Goal: Transaction & Acquisition: Purchase product/service

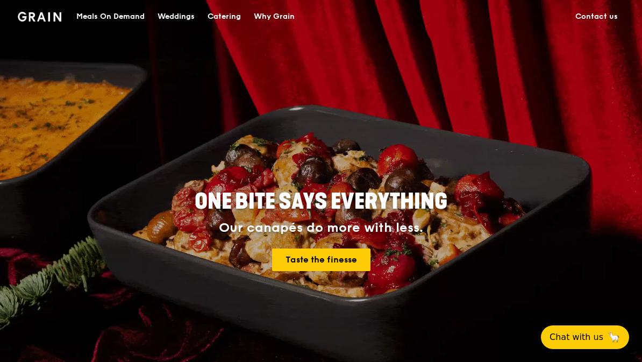
click at [224, 18] on div "Catering" at bounding box center [224, 17] width 33 height 32
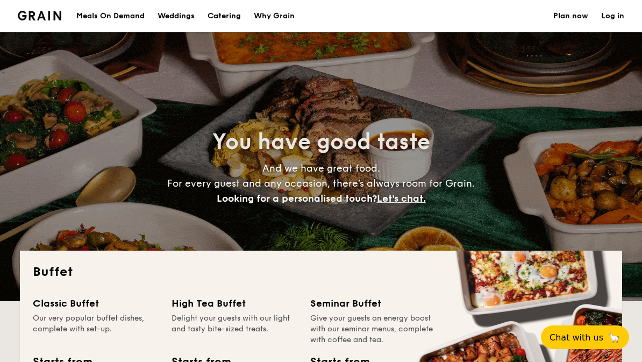
select select
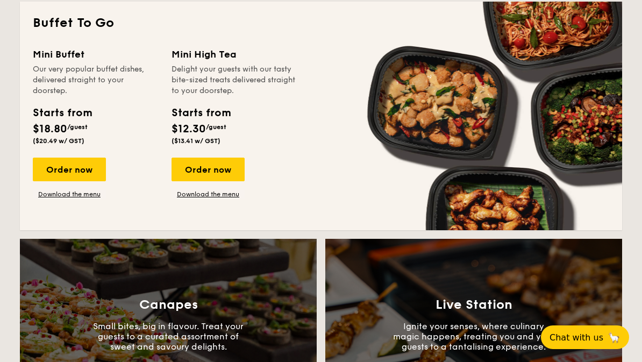
scroll to position [725, 0]
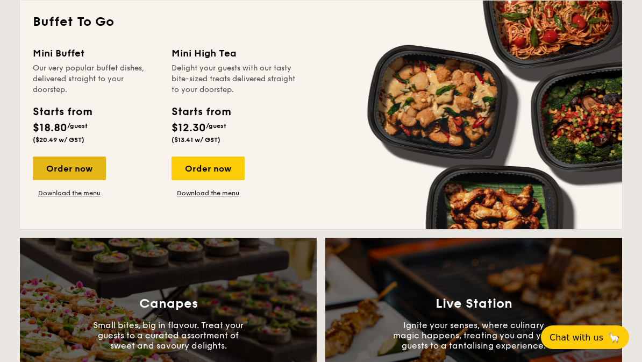
click at [44, 169] on div "Order now" at bounding box center [69, 169] width 73 height 24
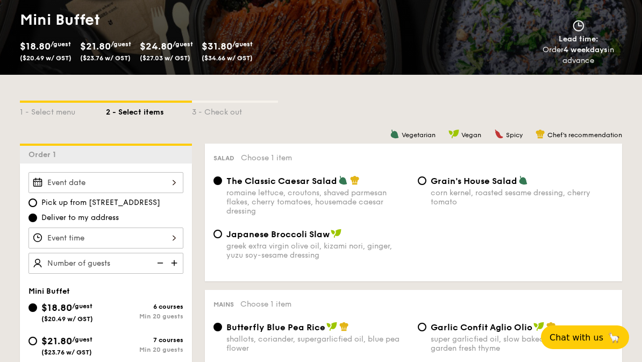
scroll to position [162, 0]
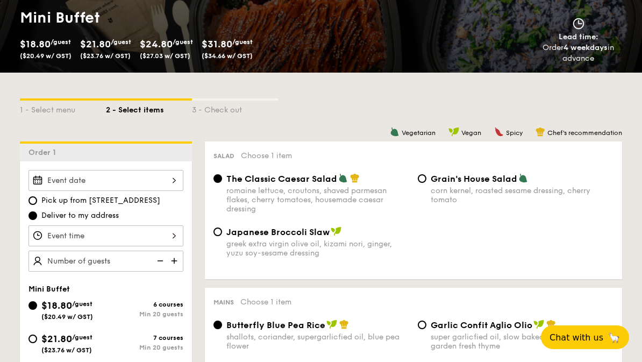
click at [164, 179] on div at bounding box center [106, 180] width 155 height 21
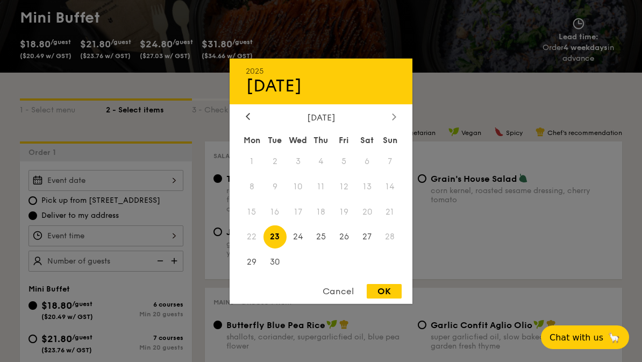
click at [391, 122] on div at bounding box center [395, 117] width 10 height 10
click at [367, 198] on span "11" at bounding box center [367, 186] width 23 height 23
click at [390, 299] on div "OK" at bounding box center [384, 291] width 35 height 15
type input "[DATE]"
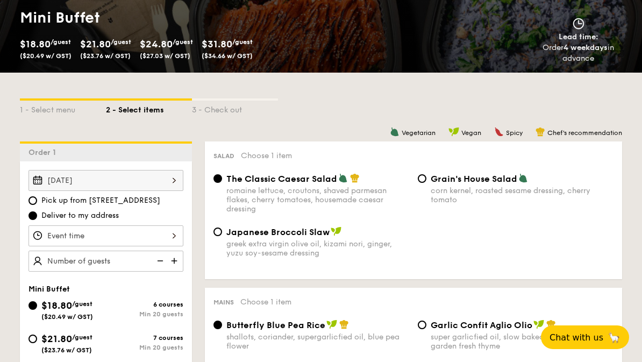
click at [167, 232] on div at bounding box center [106, 235] width 155 height 21
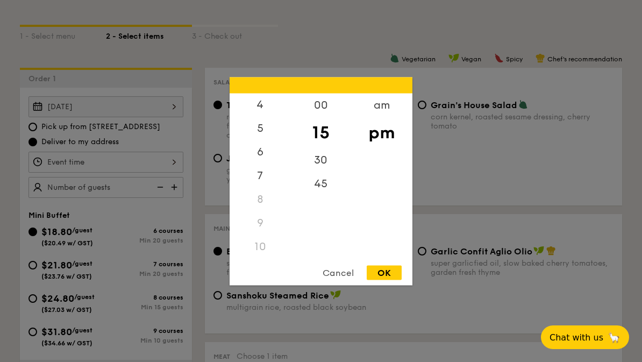
scroll to position [233, 0]
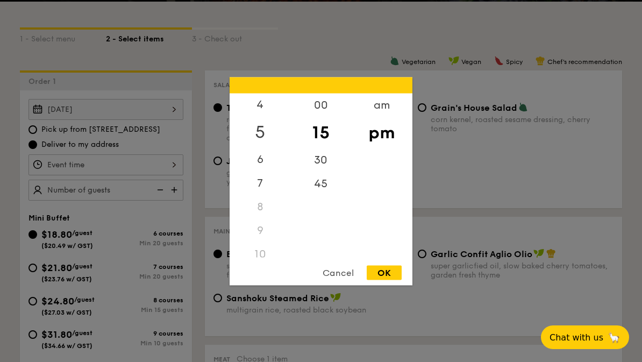
click at [254, 147] on div "5" at bounding box center [260, 131] width 61 height 31
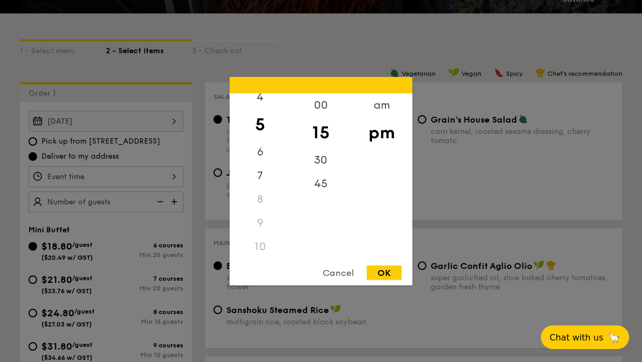
scroll to position [221, 0]
click at [323, 179] on div "30" at bounding box center [321, 163] width 61 height 31
click at [327, 203] on div "45" at bounding box center [321, 187] width 61 height 31
click at [389, 280] on div "OK" at bounding box center [384, 272] width 35 height 15
type input "5:45PM"
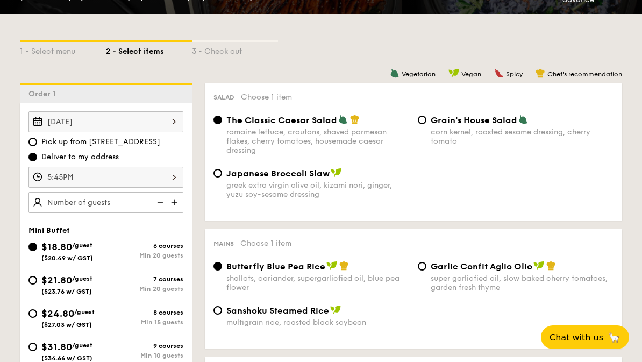
click at [181, 201] on img at bounding box center [175, 202] width 16 height 20
type input "20 guests"
click at [30, 313] on input "$24.80 /guest ($27.03 w/ GST) 8 courses Min 15 guests" at bounding box center [33, 313] width 9 height 9
radio input "true"
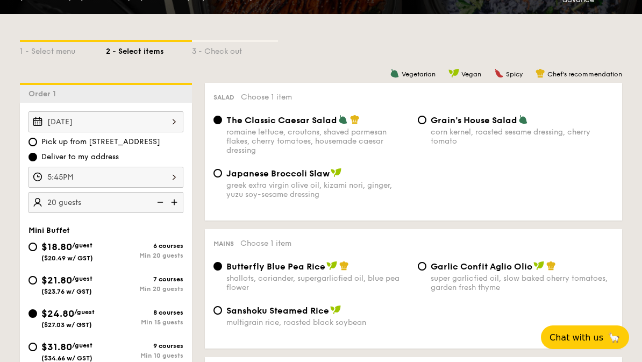
radio input "true"
radio input "false"
radio input "true"
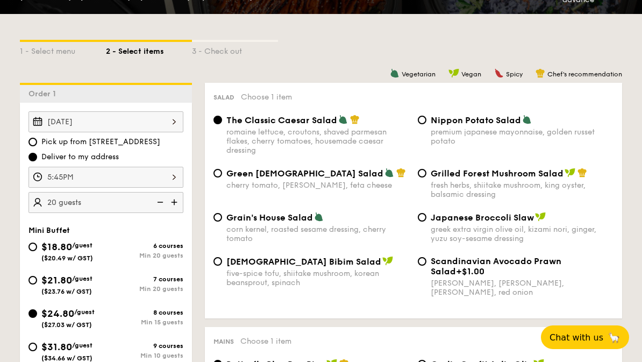
click at [140, 323] on div "Min 15 guests" at bounding box center [144, 323] width 77 height 8
click at [37, 318] on input "$24.80 /guest ($27.03 w/ GST) 8 courses Min 15 guests" at bounding box center [33, 313] width 9 height 9
click at [167, 203] on img at bounding box center [175, 202] width 16 height 20
click at [157, 204] on img at bounding box center [159, 202] width 16 height 20
click at [159, 203] on img at bounding box center [159, 202] width 16 height 20
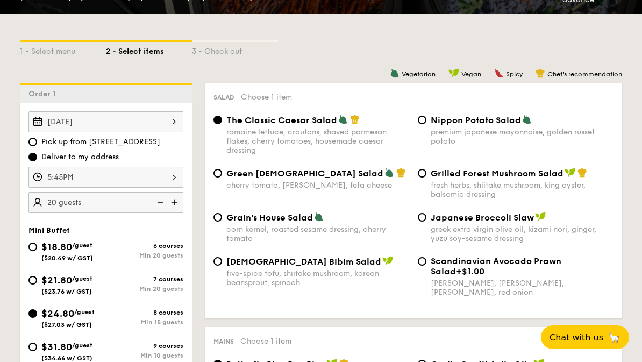
type input "15 guests"
click at [159, 203] on img at bounding box center [159, 202] width 16 height 20
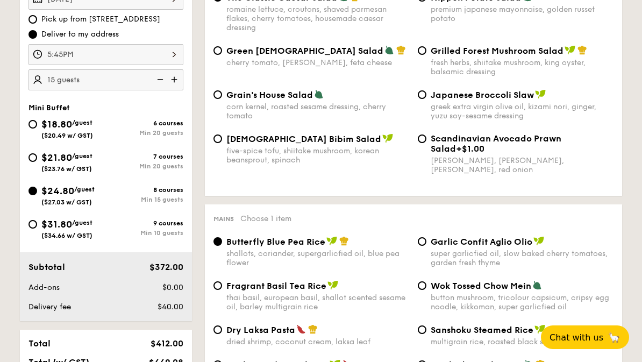
scroll to position [344, 0]
click at [219, 51] on input "Green Goddess Salad cherry tomato, [PERSON_NAME], feta cheese" at bounding box center [218, 50] width 9 height 9
radio input "true"
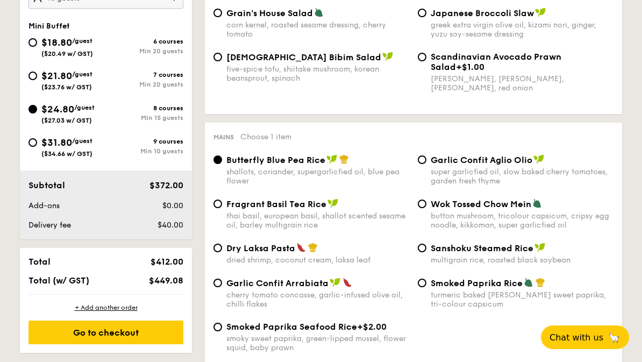
scroll to position [429, 0]
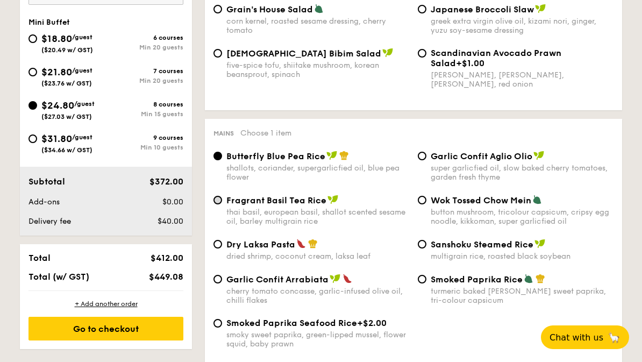
click at [214, 204] on input "Fragrant Basil Tea Rice thai basil, european basil, shallot scented sesame oil,…" at bounding box center [218, 200] width 9 height 9
radio input "true"
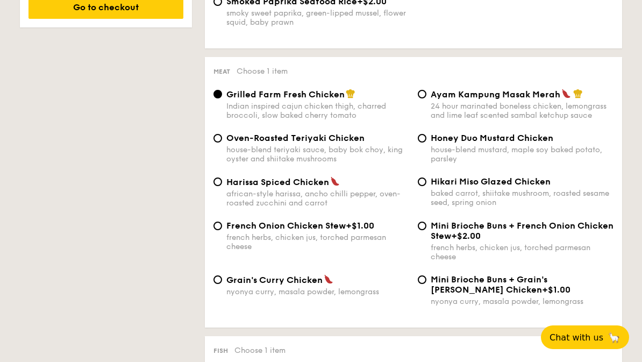
scroll to position [756, 0]
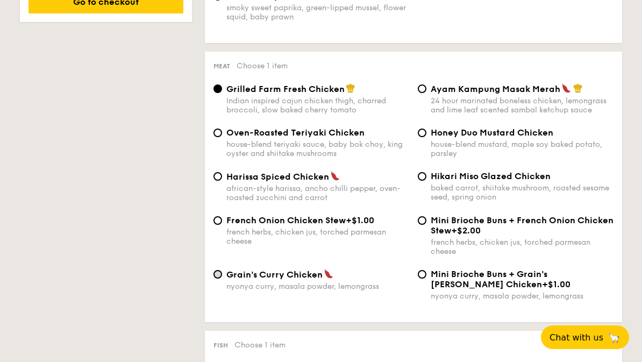
click at [216, 279] on input "Grain's [PERSON_NAME] Chicken nyonya [PERSON_NAME], masala powder, lemongrass" at bounding box center [218, 274] width 9 height 9
radio input "true"
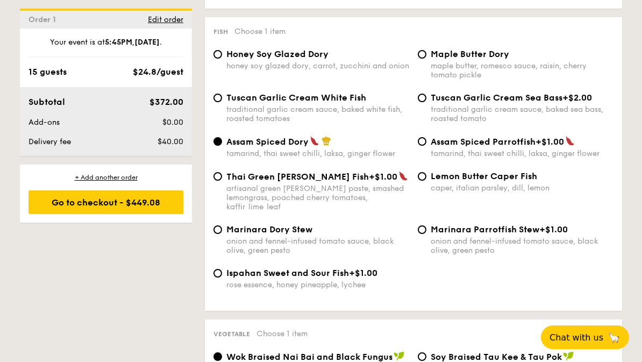
scroll to position [1070, 0]
click at [426, 234] on input "Marinara Parrotfish Stew +$1.00 onion and fennel-infused tomato sauce, black ol…" at bounding box center [422, 229] width 9 height 9
radio input "true"
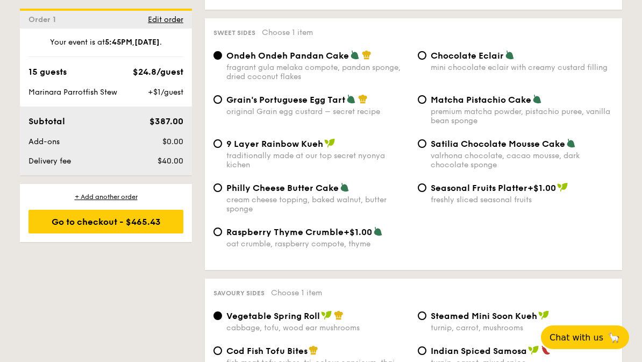
scroll to position [1608, 0]
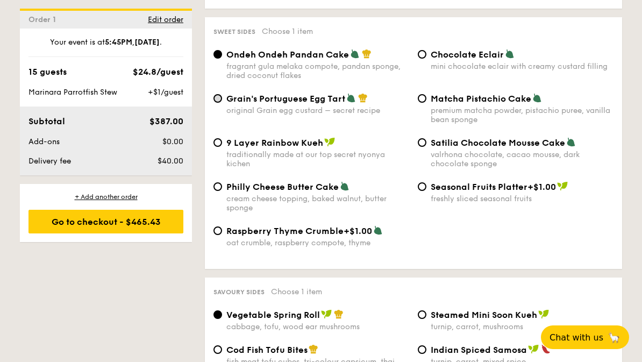
click at [220, 103] on input "Grain's Portuguese Egg Tart original Grain egg custard – secret recipe" at bounding box center [218, 98] width 9 height 9
radio input "true"
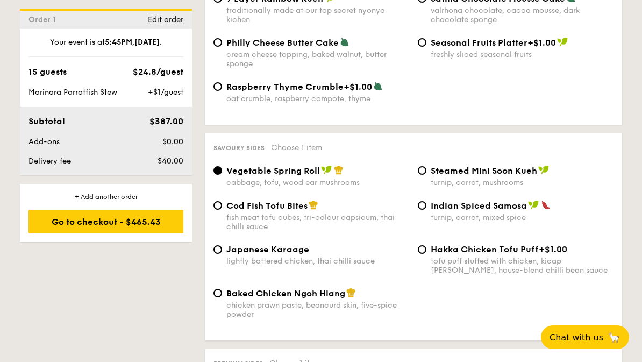
scroll to position [1756, 0]
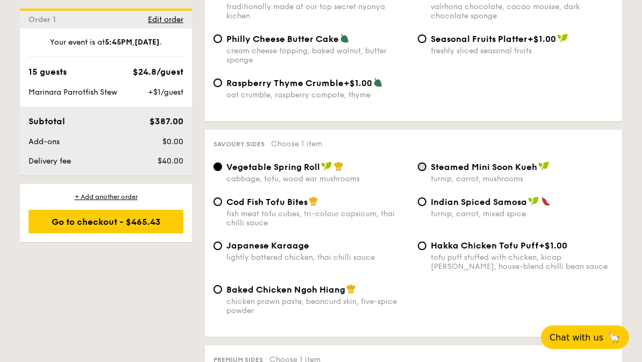
click at [420, 171] on input "Steamed Mini Soon Kueh turnip, carrot, mushrooms" at bounding box center [422, 166] width 9 height 9
radio input "true"
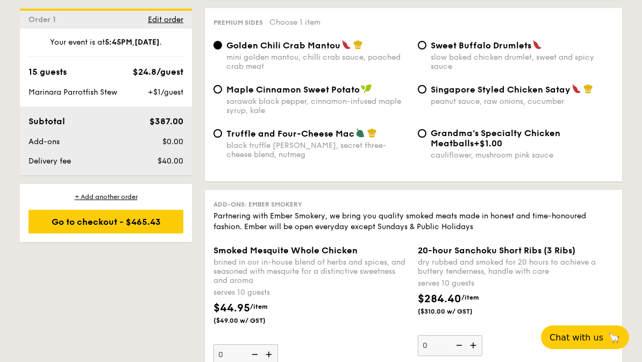
scroll to position [2107, 0]
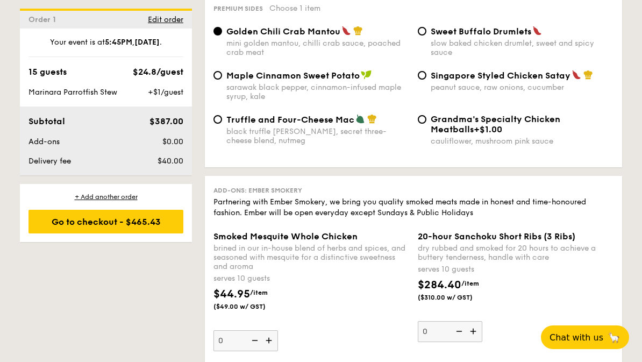
click at [224, 145] on div "Truffle and Four-Cheese Mac black truffle [PERSON_NAME], secret three-cheese bl…" at bounding box center [311, 129] width 204 height 31
click at [220, 124] on input "Truffle and Four-Cheese Mac black truffle [PERSON_NAME], secret three-cheese bl…" at bounding box center [218, 119] width 9 height 9
radio input "true"
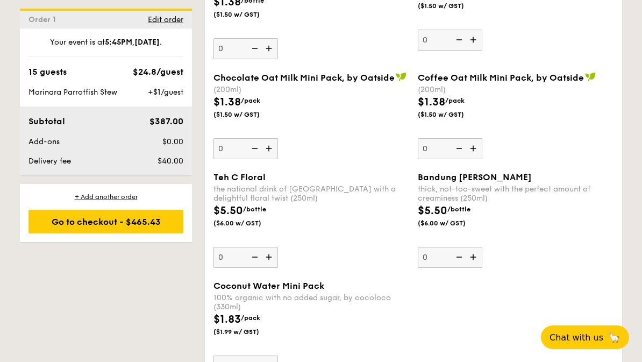
scroll to position [3129, 0]
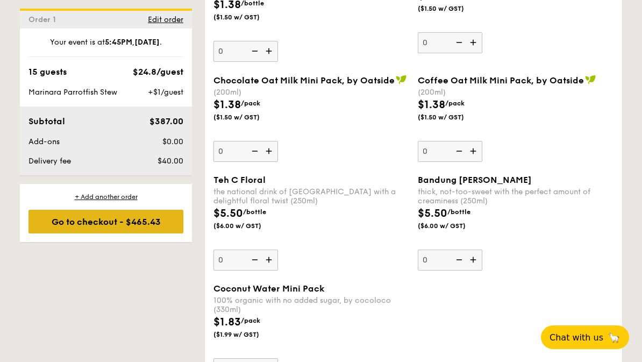
click at [52, 234] on div "Go to checkout - $465.43" at bounding box center [106, 222] width 155 height 24
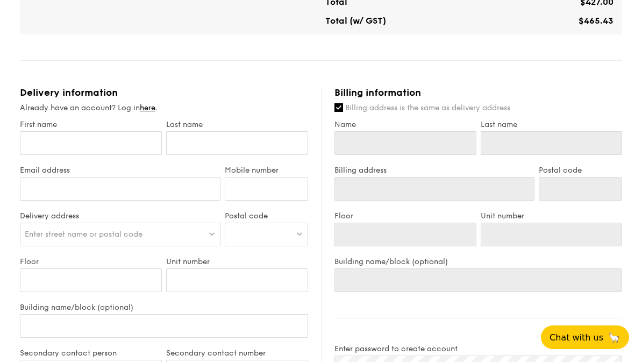
scroll to position [497, 0]
click at [148, 109] on link "here" at bounding box center [148, 107] width 16 height 9
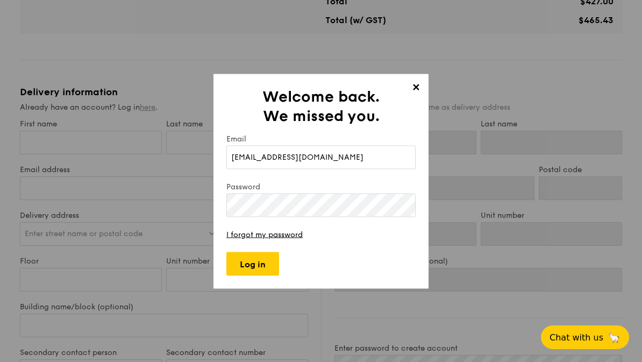
type input "[EMAIL_ADDRESS][DOMAIN_NAME]"
click at [243, 275] on input "Log in" at bounding box center [253, 264] width 53 height 24
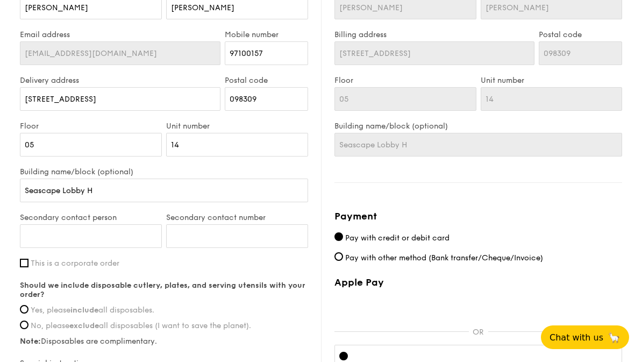
scroll to position [634, 0]
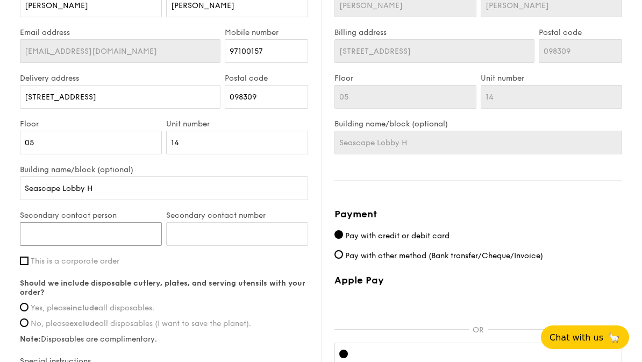
click at [48, 240] on input "Secondary contact person" at bounding box center [91, 234] width 142 height 24
type input "[PERSON_NAME]"
click at [252, 237] on input "Secondary contact number" at bounding box center [237, 235] width 142 height 24
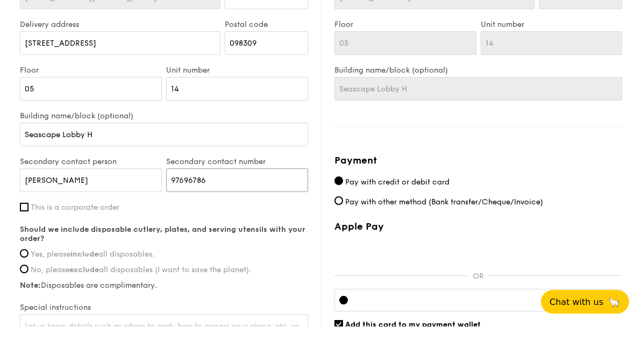
type input "97696786"
click at [247, 285] on label "Yes, please include all disposables." at bounding box center [164, 289] width 288 height 9
click at [29, 285] on input "Yes, please include all disposables." at bounding box center [24, 289] width 9 height 9
radio input "true"
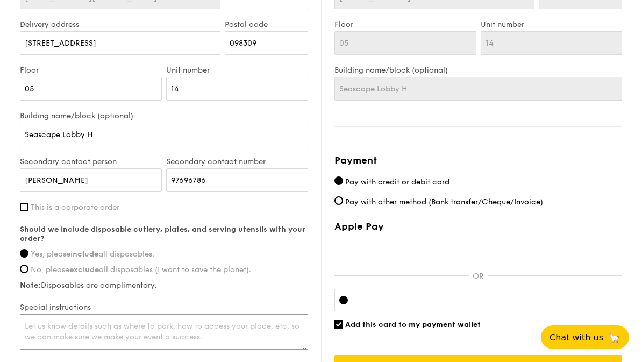
click at [33, 339] on textarea at bounding box center [164, 332] width 288 height 36
type textarea "W"
type textarea "P"
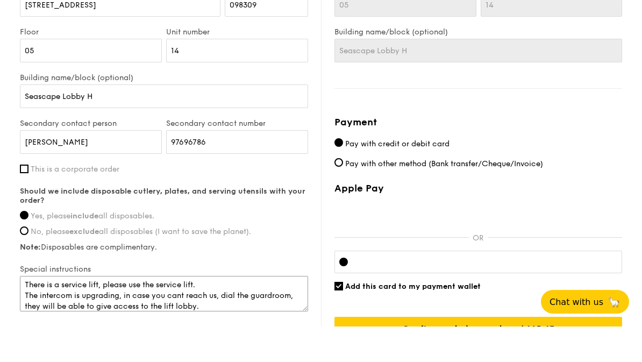
scroll to position [699, 0]
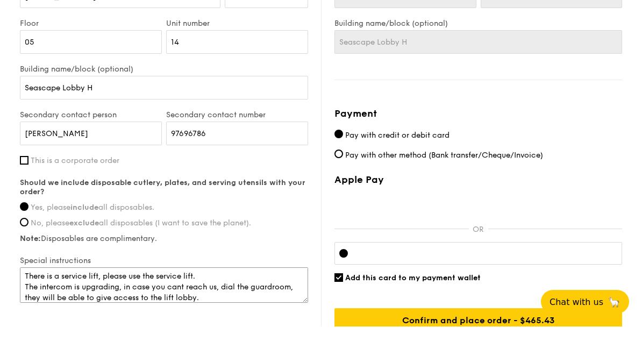
type textarea "There is a service lift, please use the service lift. The intercom is upgrading…"
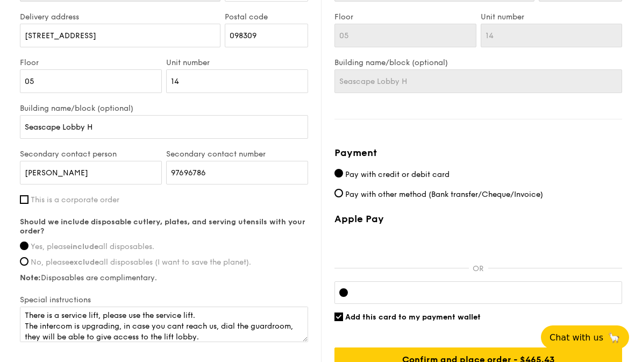
scroll to position [724, 0]
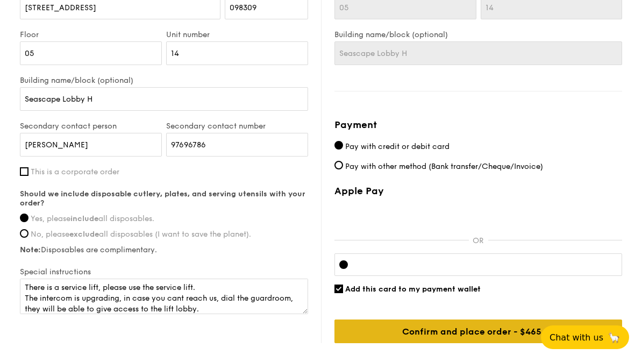
click at [486, 335] on input "Confirm and place order - $465.43" at bounding box center [479, 332] width 288 height 24
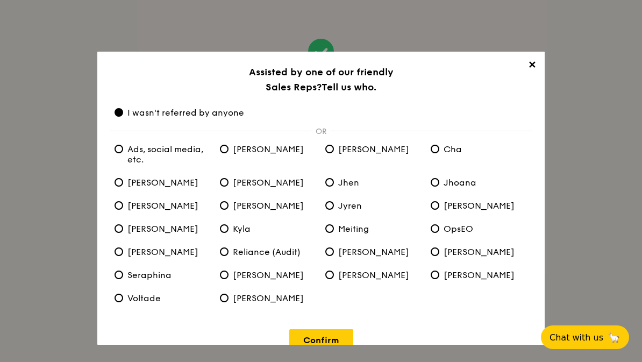
scroll to position [56, 0]
click at [333, 351] on link "Confirm" at bounding box center [321, 340] width 64 height 22
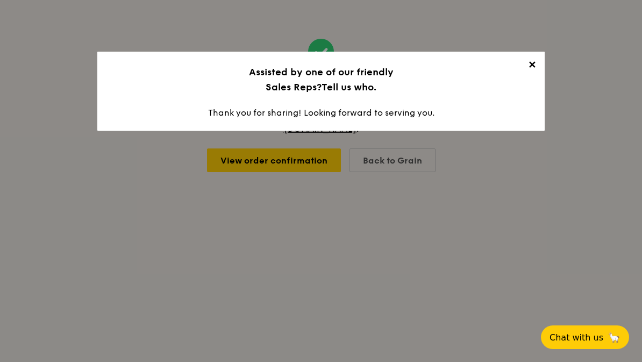
click at [534, 61] on span "✕" at bounding box center [532, 66] width 15 height 15
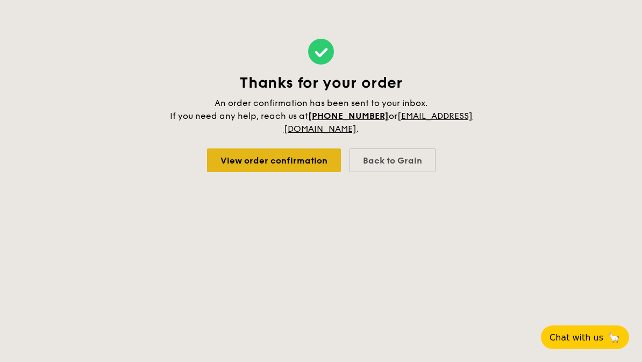
click at [303, 148] on link "View order confirmation" at bounding box center [274, 160] width 134 height 24
